Goal: Find specific page/section: Find specific page/section

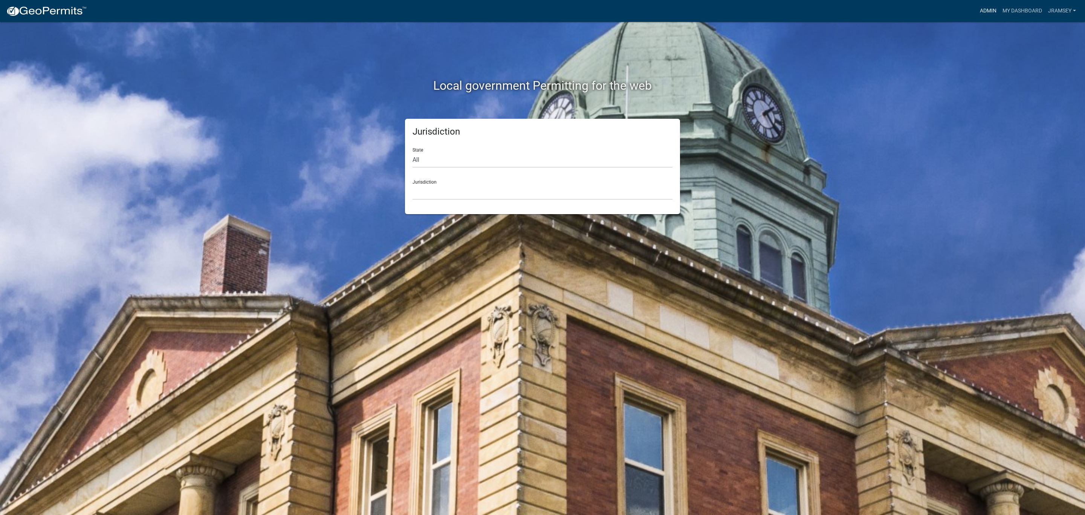
click at [986, 11] on link "Admin" at bounding box center [988, 11] width 23 height 14
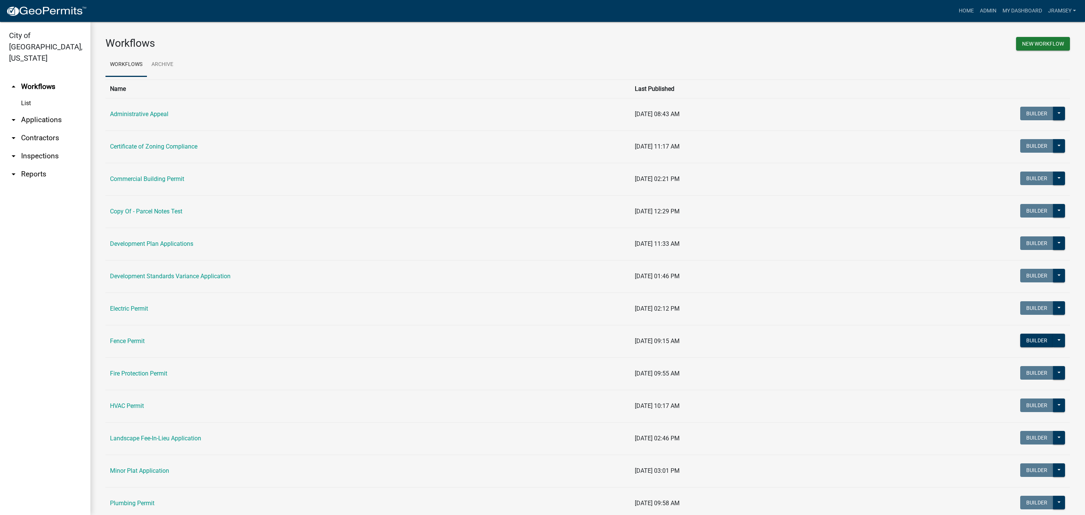
click at [49, 147] on link "arrow_drop_down Inspections" at bounding box center [45, 156] width 90 height 18
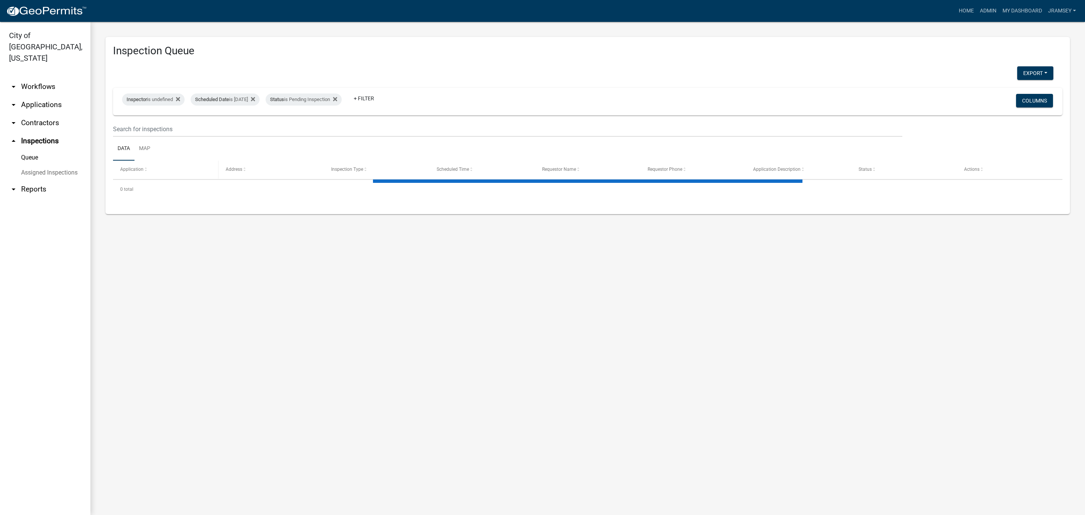
select select "2: 50"
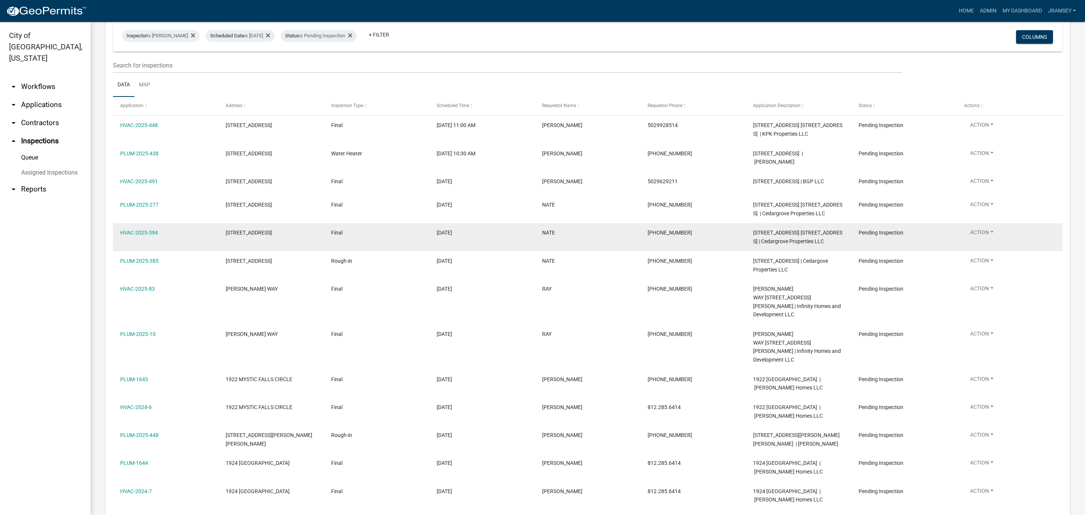
scroll to position [113, 0]
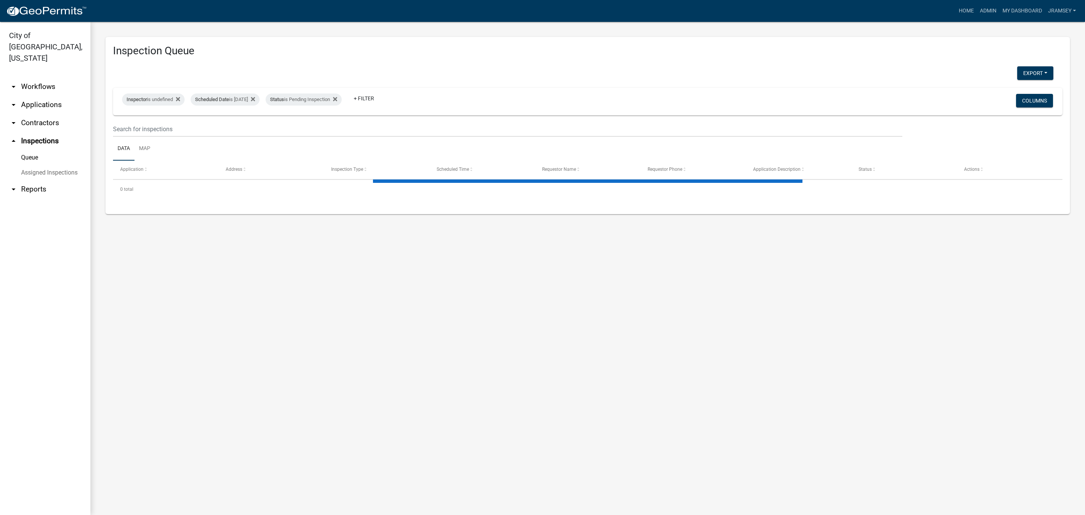
select select "2: 50"
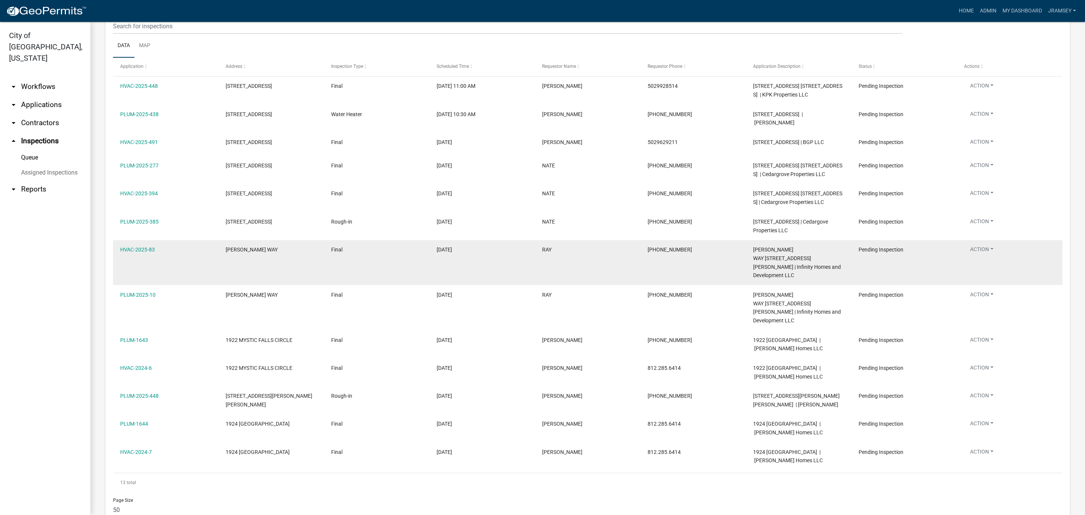
scroll to position [112, 0]
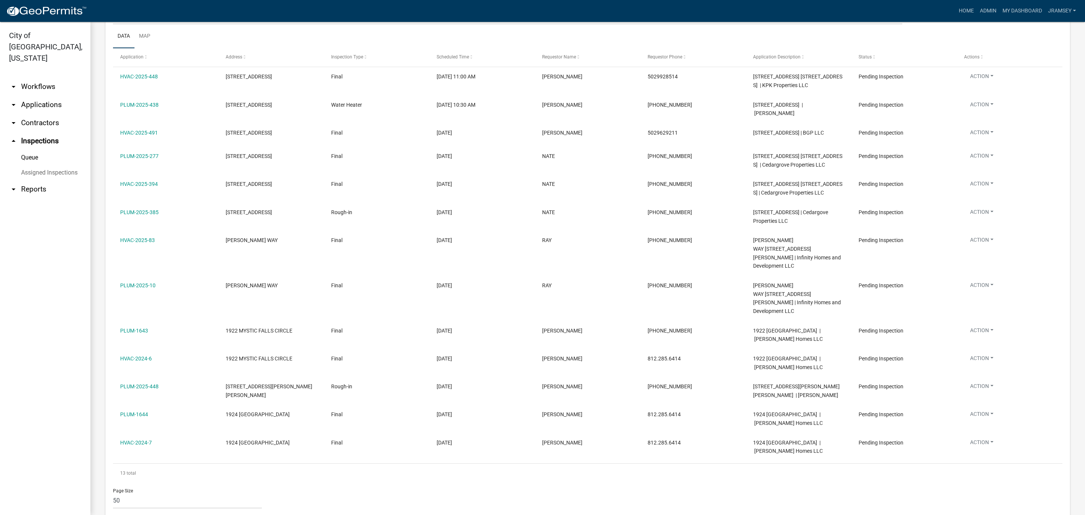
click at [57, 98] on link "arrow_drop_down Applications" at bounding box center [45, 105] width 90 height 18
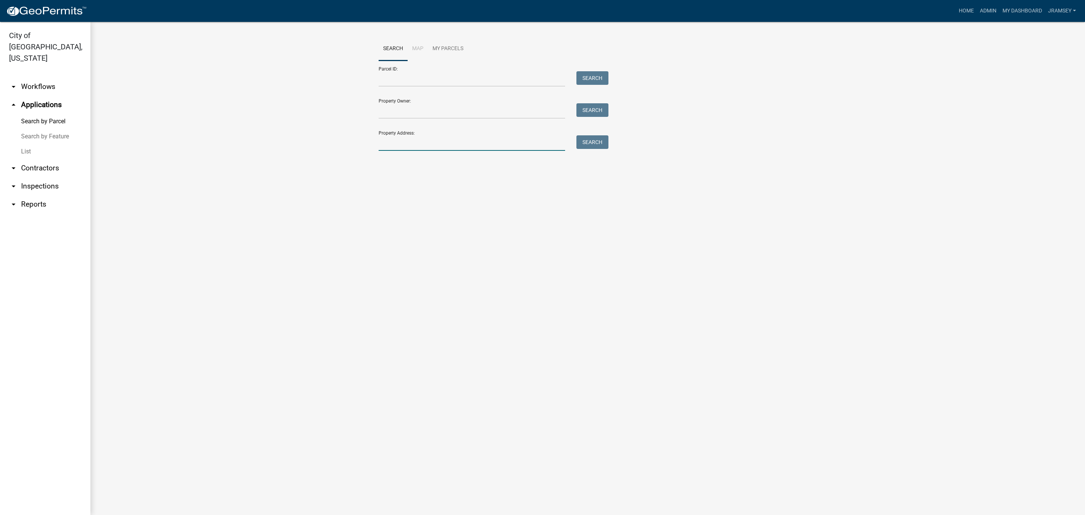
click at [441, 147] on input "Property Address:" at bounding box center [472, 142] width 187 height 15
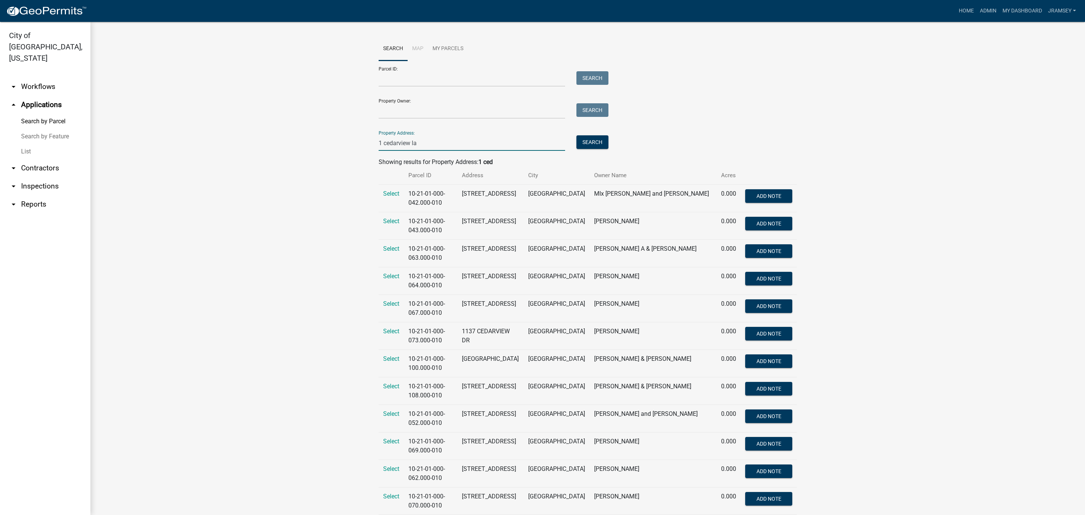
type input "1 cedarview la"
click at [41, 177] on link "arrow_drop_down Inspections" at bounding box center [45, 186] width 90 height 18
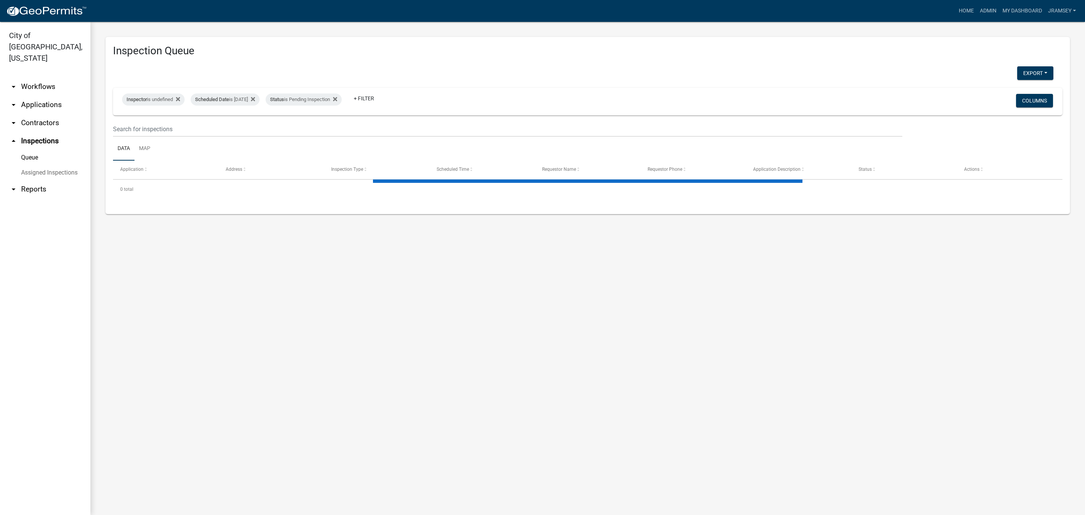
select select "2: 50"
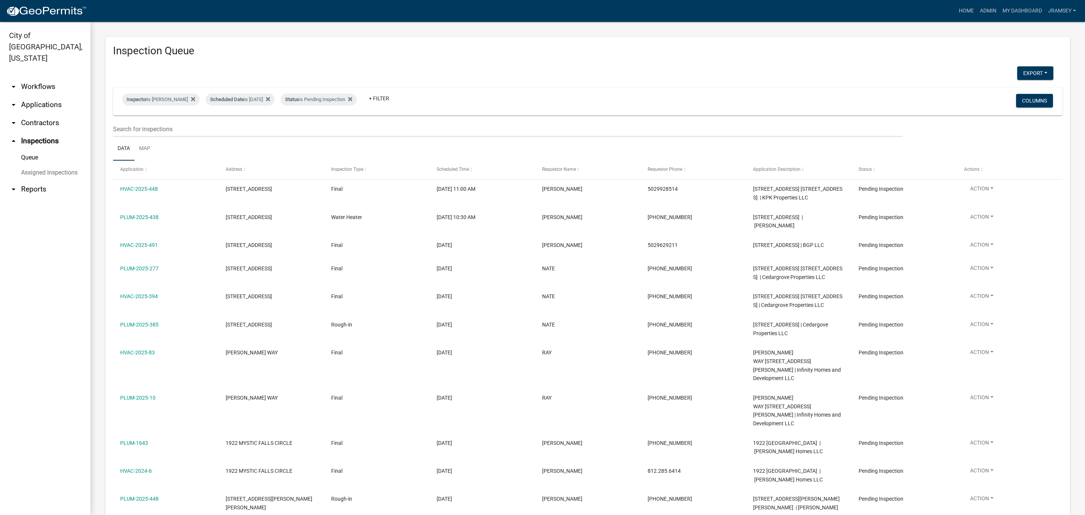
click at [37, 96] on link "arrow_drop_down Applications" at bounding box center [45, 105] width 90 height 18
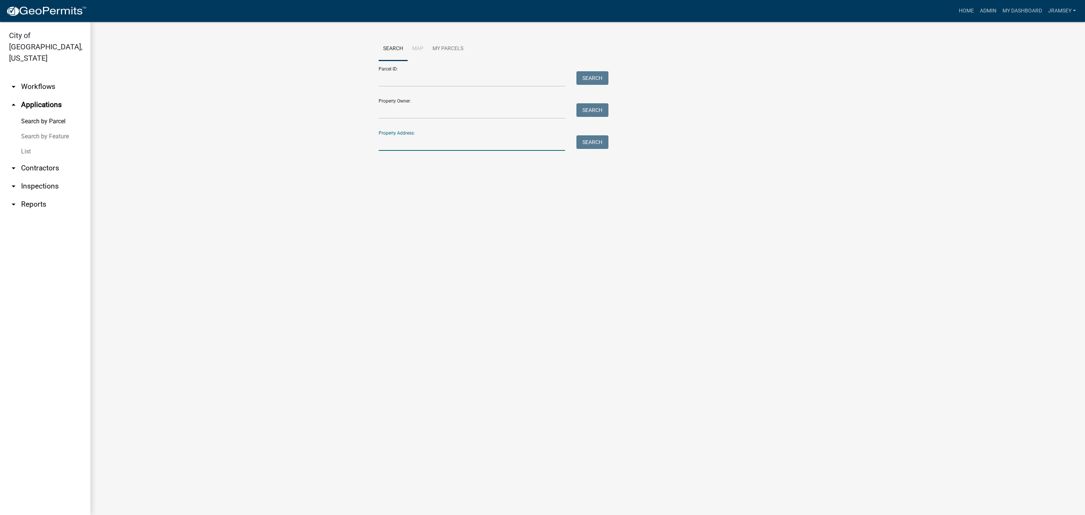
click at [392, 141] on input "Property Address:" at bounding box center [472, 142] width 187 height 15
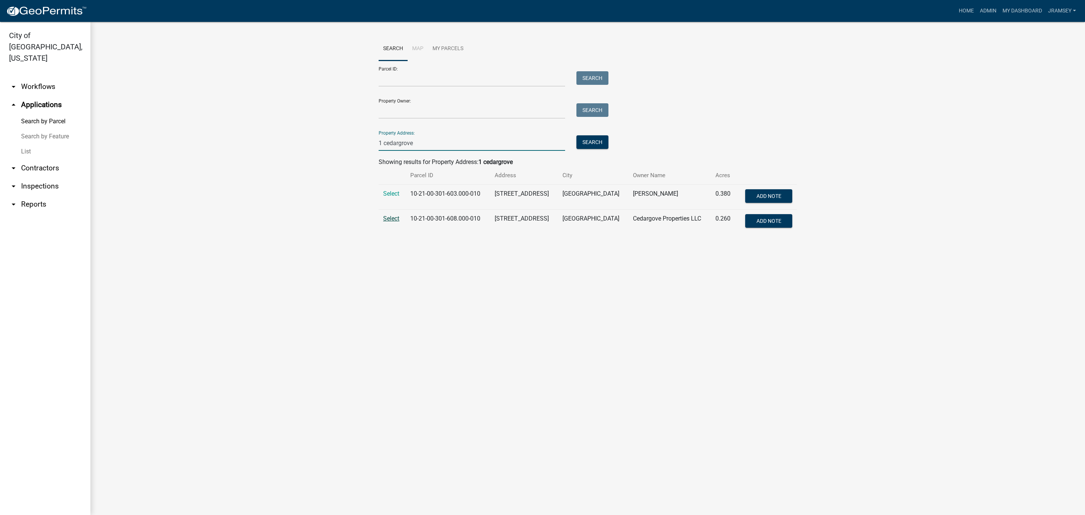
type input "1 cedargrove"
click at [389, 219] on span "Select" at bounding box center [391, 218] width 16 height 7
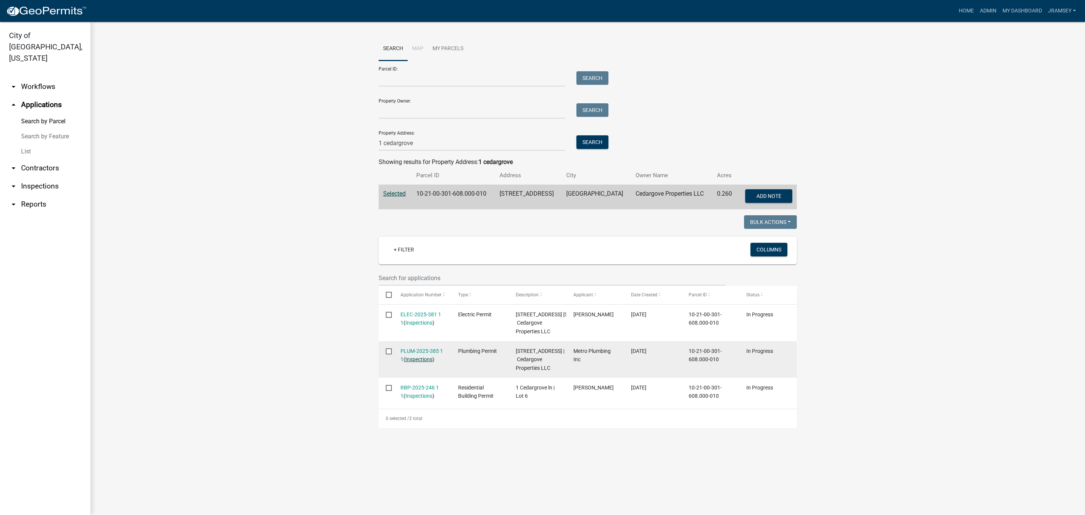
click at [423, 362] on link "Inspections" at bounding box center [418, 359] width 27 height 6
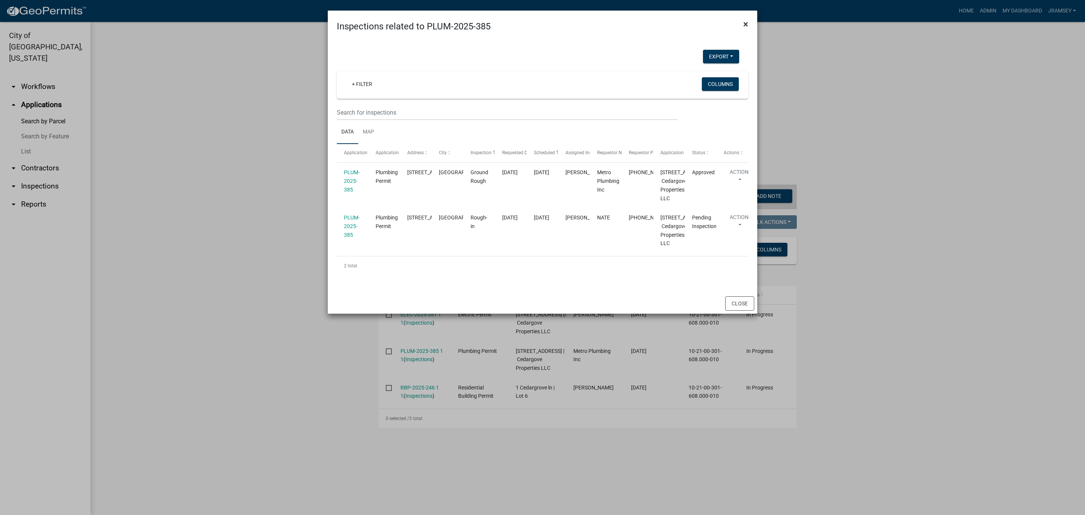
click at [747, 26] on span "×" at bounding box center [745, 24] width 5 height 11
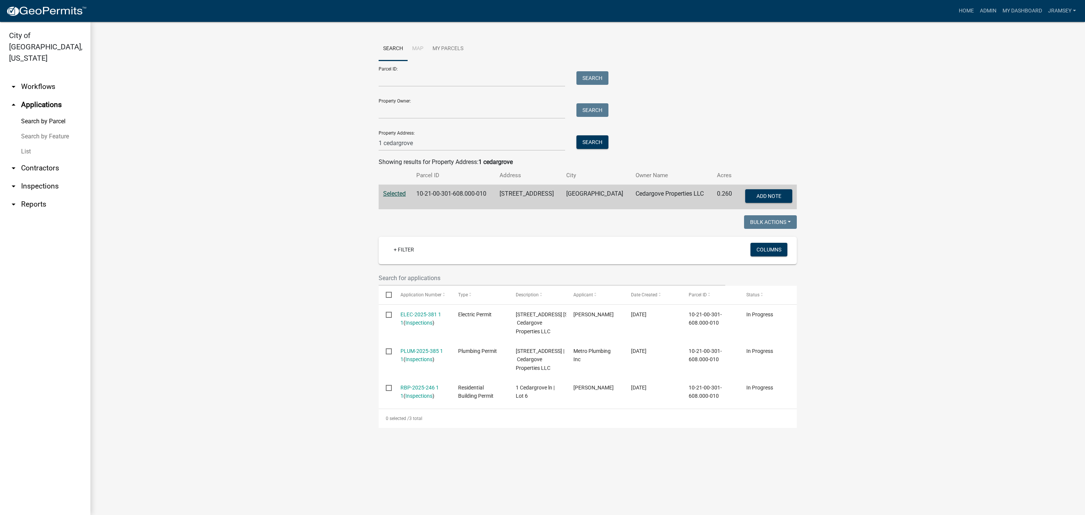
click at [44, 177] on link "arrow_drop_down Inspections" at bounding box center [45, 186] width 90 height 18
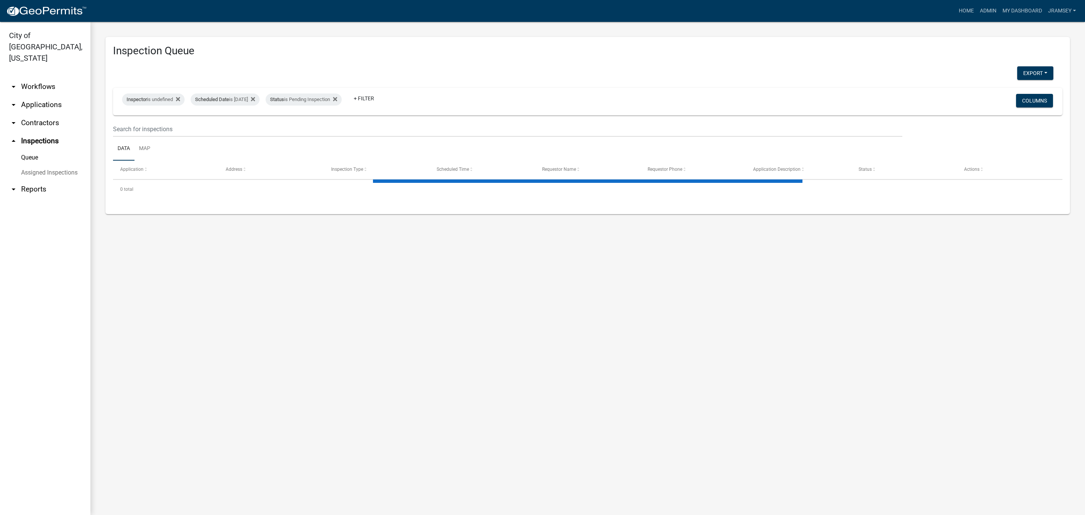
select select "2: 50"
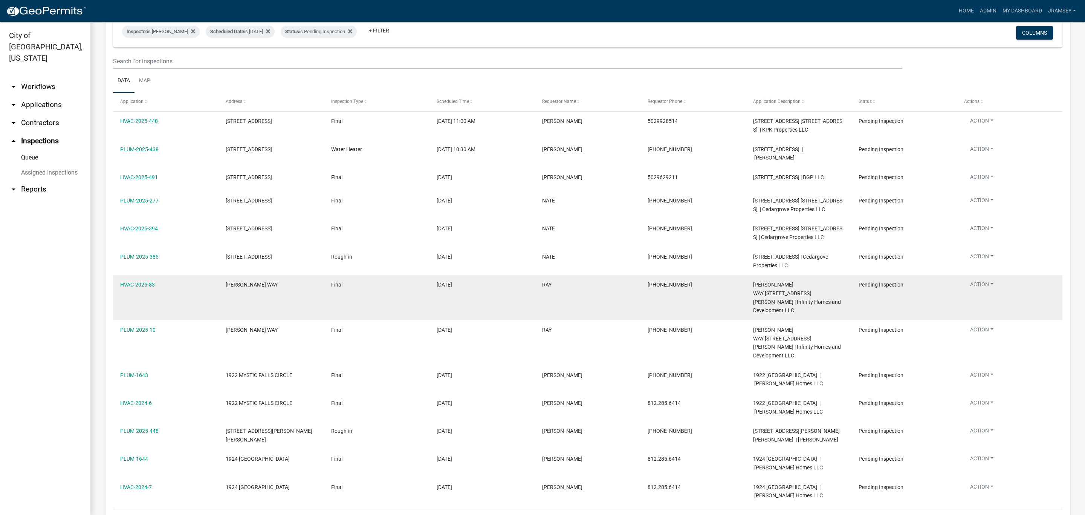
scroll to position [56, 0]
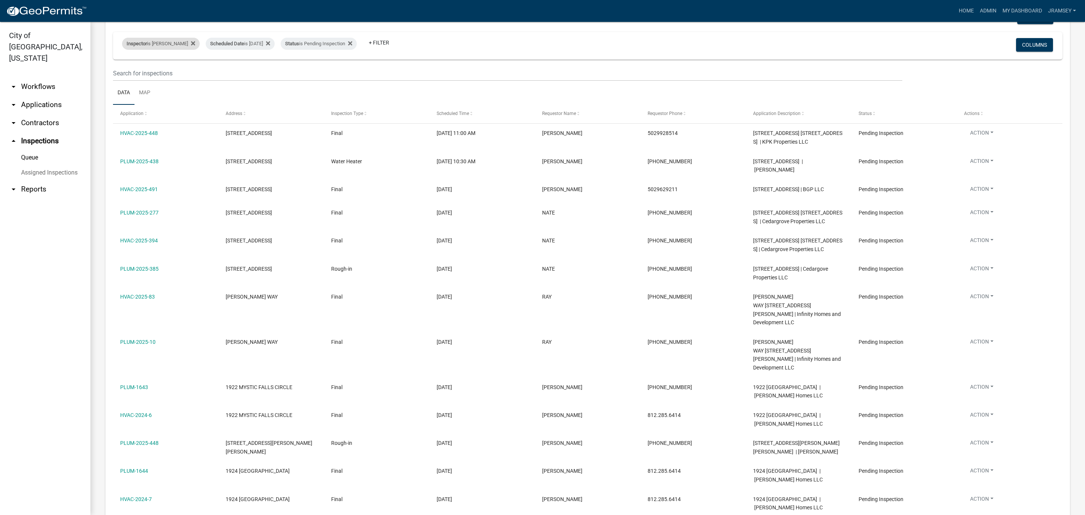
click at [161, 45] on div "Inspector is [PERSON_NAME]" at bounding box center [161, 44] width 78 height 12
click at [160, 75] on select "Select an option None [PERSON_NAME] [PERSON_NAME] [PERSON_NAME] [PERSON_NAME] […" at bounding box center [160, 79] width 75 height 15
click at [123, 72] on select "Select an option None [PERSON_NAME] [PERSON_NAME] [PERSON_NAME] [PERSON_NAME] […" at bounding box center [160, 79] width 75 height 15
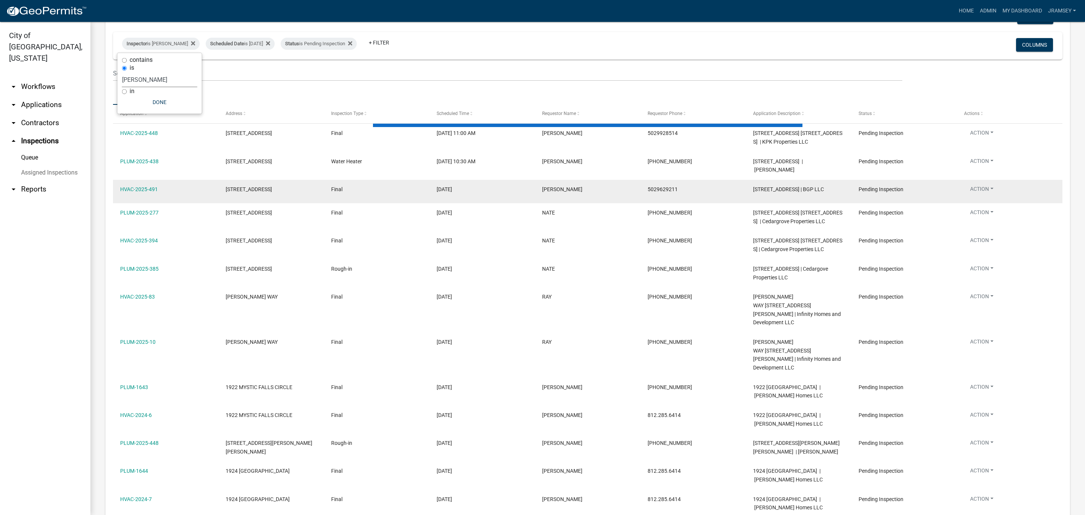
scroll to position [0, 0]
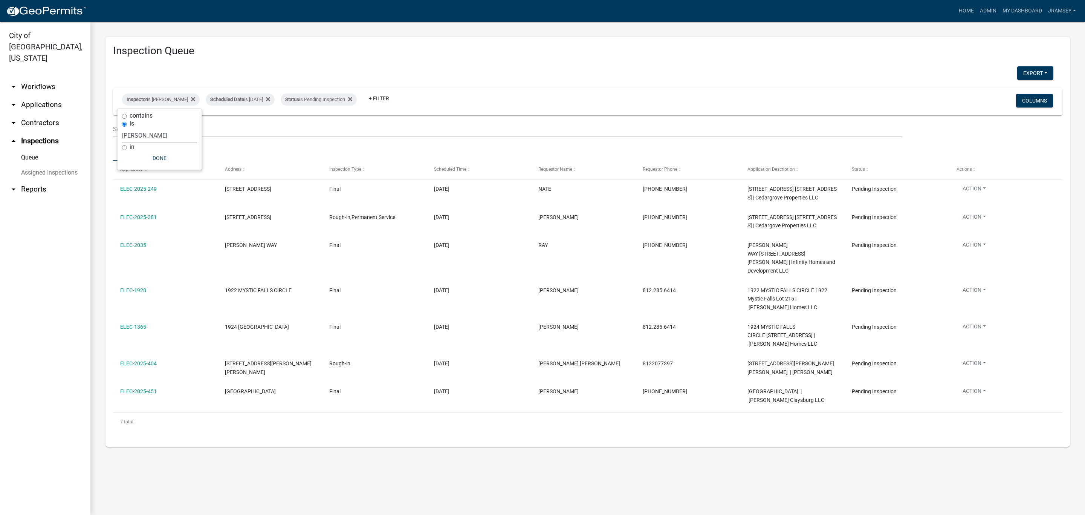
click at [150, 133] on select "Select an option None [PERSON_NAME] [PERSON_NAME] [PERSON_NAME] [PERSON_NAME] […" at bounding box center [159, 135] width 75 height 15
click at [122, 128] on select "Select an option None [PERSON_NAME] [PERSON_NAME] [PERSON_NAME] [PERSON_NAME] […" at bounding box center [159, 135] width 75 height 15
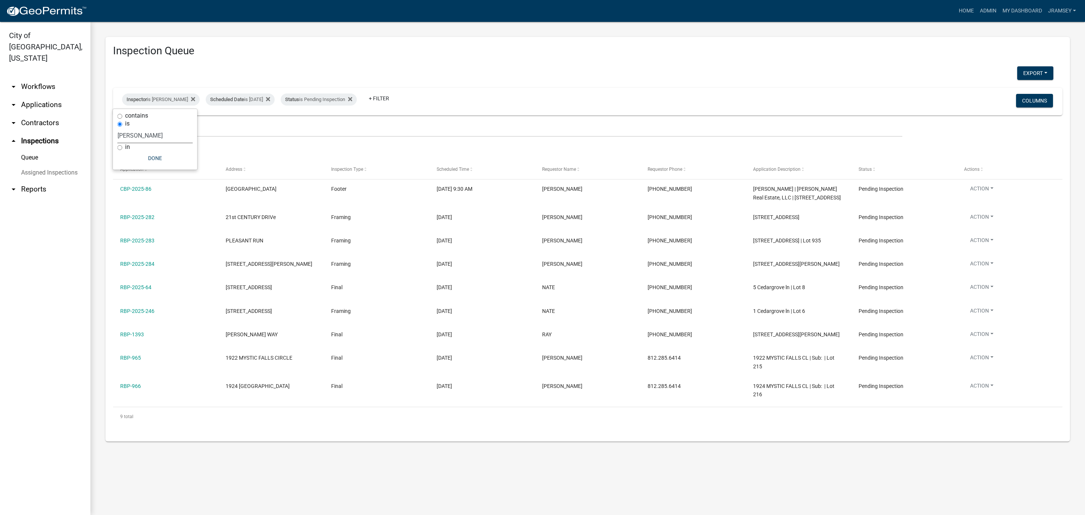
click at [131, 134] on select "Select an option None [PERSON_NAME] [PERSON_NAME] [PERSON_NAME] [PERSON_NAME] […" at bounding box center [155, 135] width 75 height 15
select select "13c97fbc-c819-4cee-844a-0db3d3c4db95"
click at [123, 128] on select "Select an option None [PERSON_NAME] [PERSON_NAME] [PERSON_NAME] [PERSON_NAME] […" at bounding box center [155, 135] width 75 height 15
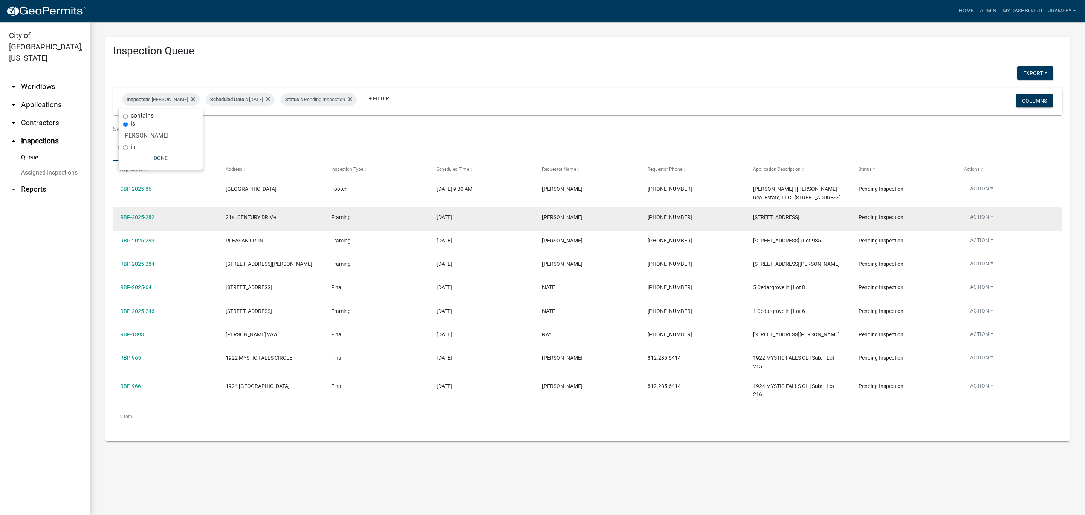
select select "2: 50"
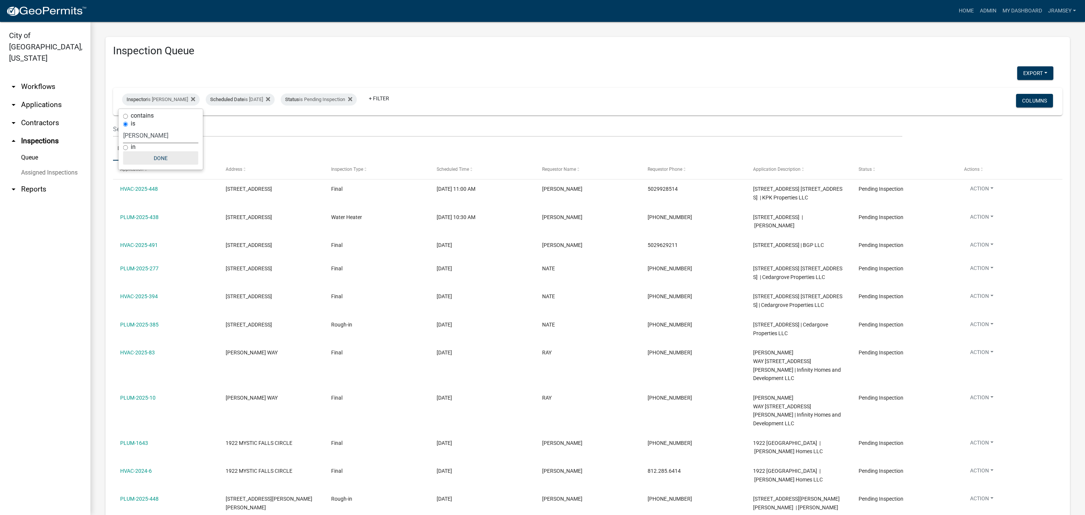
click at [164, 157] on button "Done" at bounding box center [160, 158] width 75 height 14
click at [164, 100] on div "Inspector is [PERSON_NAME]" at bounding box center [161, 99] width 78 height 12
click at [151, 137] on select "Select an option None [PERSON_NAME] [PERSON_NAME] [PERSON_NAME] [PERSON_NAME] […" at bounding box center [160, 135] width 75 height 15
click at [123, 128] on select "Select an option None [PERSON_NAME] [PERSON_NAME] [PERSON_NAME] [PERSON_NAME] […" at bounding box center [160, 135] width 75 height 15
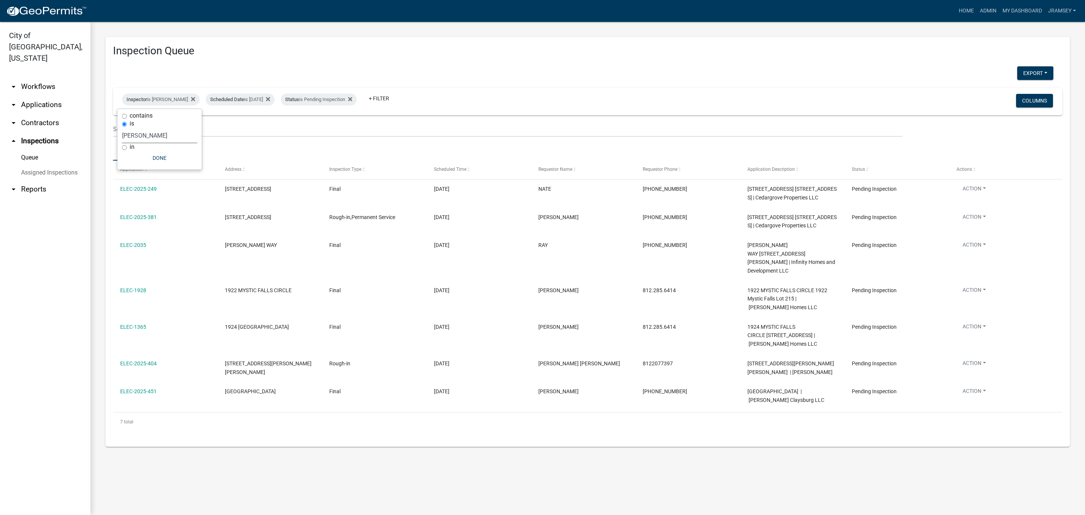
click at [156, 134] on select "Select an option None [PERSON_NAME] [PERSON_NAME] [PERSON_NAME] [PERSON_NAME] […" at bounding box center [159, 135] width 75 height 15
select select "13c97fbc-c819-4cee-844a-0db3d3c4db95"
click at [123, 128] on select "Select an option None [PERSON_NAME] [PERSON_NAME] [PERSON_NAME] [PERSON_NAME] […" at bounding box center [159, 135] width 75 height 15
select select "2: 50"
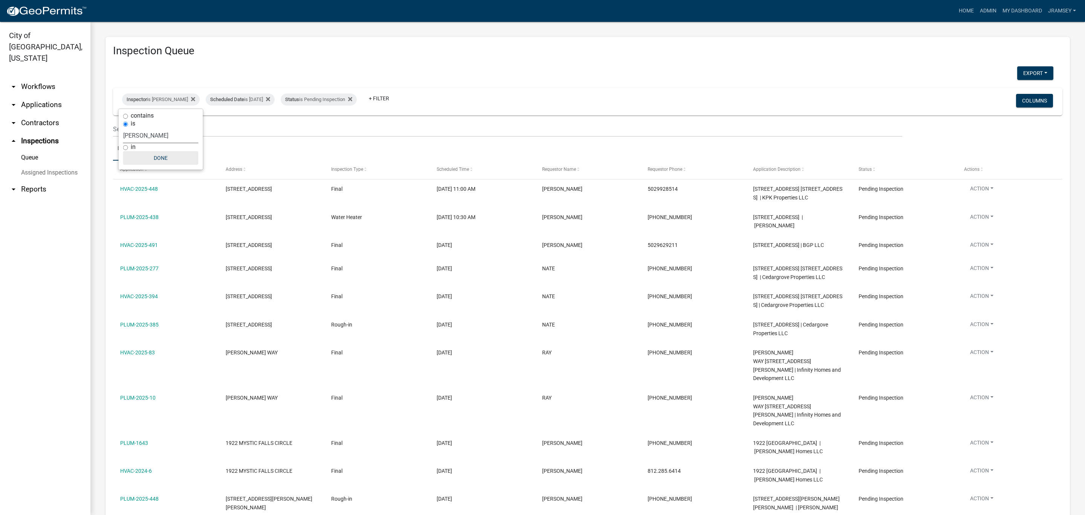
click at [157, 154] on button "Done" at bounding box center [160, 158] width 75 height 14
